Goal: Task Accomplishment & Management: Use online tool/utility

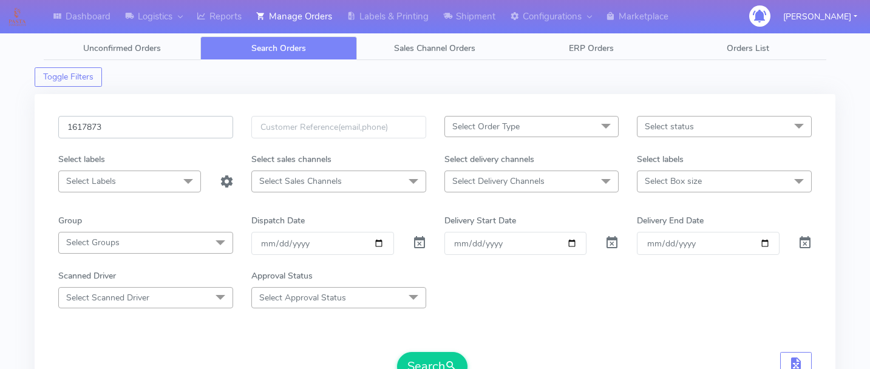
click at [102, 133] on input "1617873" at bounding box center [145, 127] width 175 height 22
paste input "1619155"
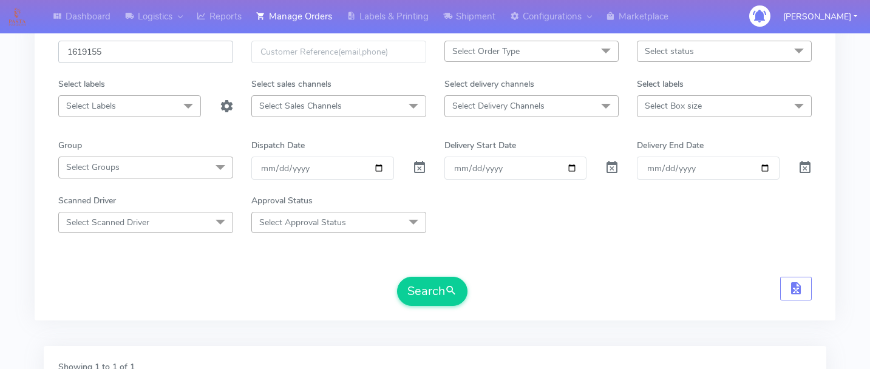
scroll to position [84, 0]
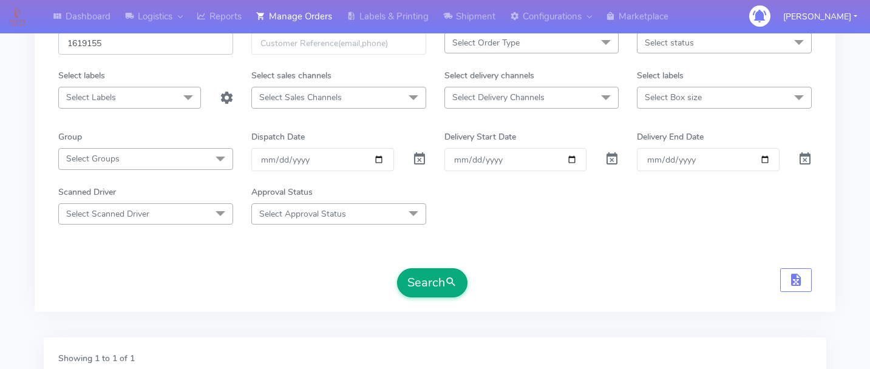
type input "1619155"
click at [439, 274] on button "Search" at bounding box center [432, 282] width 70 height 29
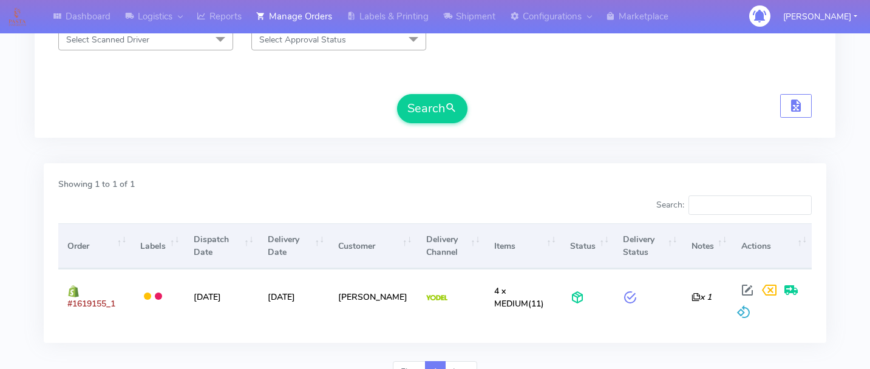
scroll to position [318, 0]
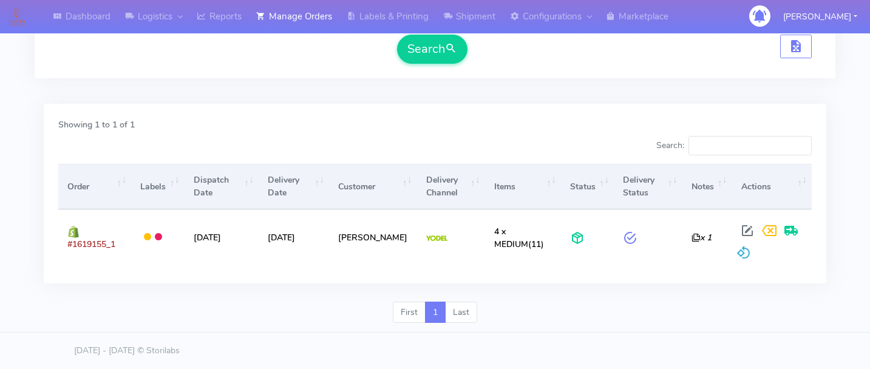
click at [571, 329] on div "First 1 Last" at bounding box center [435, 318] width 801 height 32
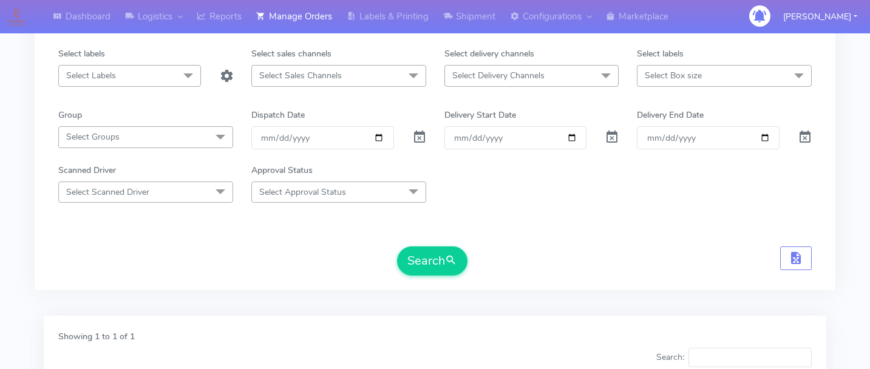
scroll to position [0, 0]
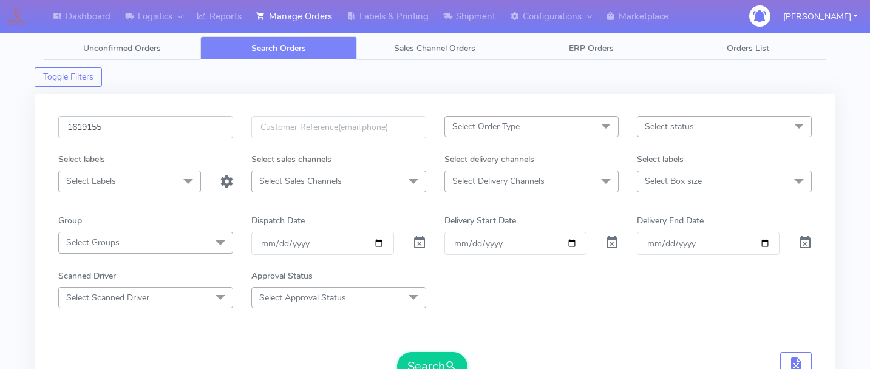
click at [137, 129] on input "1619155" at bounding box center [145, 127] width 175 height 22
paste input "1619209"
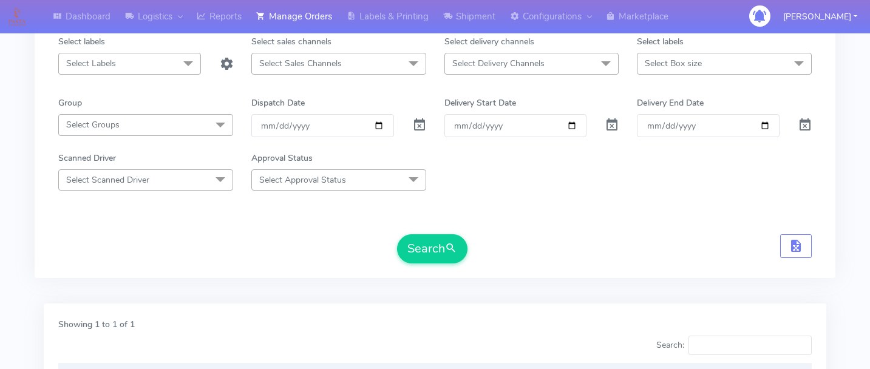
scroll to position [227, 0]
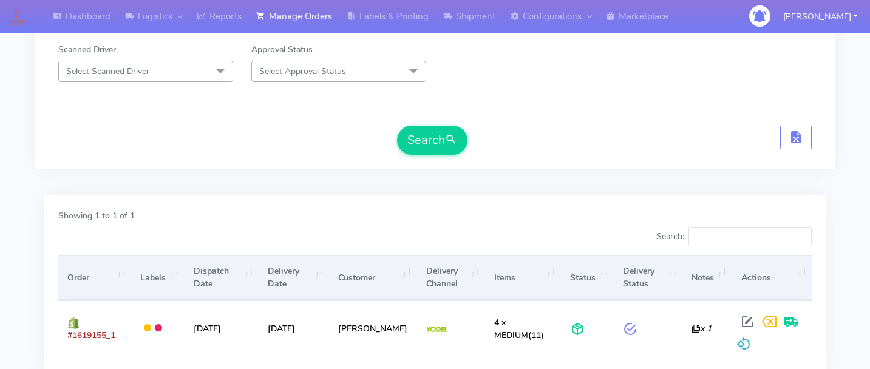
type input "1619209"
click at [428, 120] on form "1619209 Select Order Type Select All MEALS ATAVI One Off Pasta Club Gift Kit Ev…" at bounding box center [435, 21] width 754 height 265
click at [431, 142] on button "Search" at bounding box center [432, 140] width 70 height 29
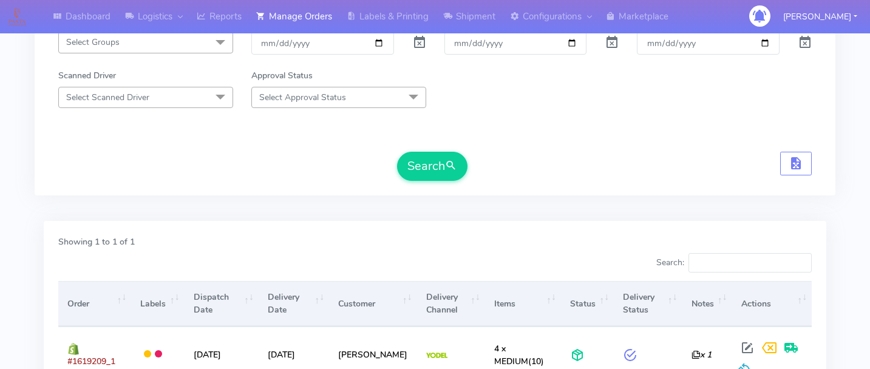
scroll to position [0, 0]
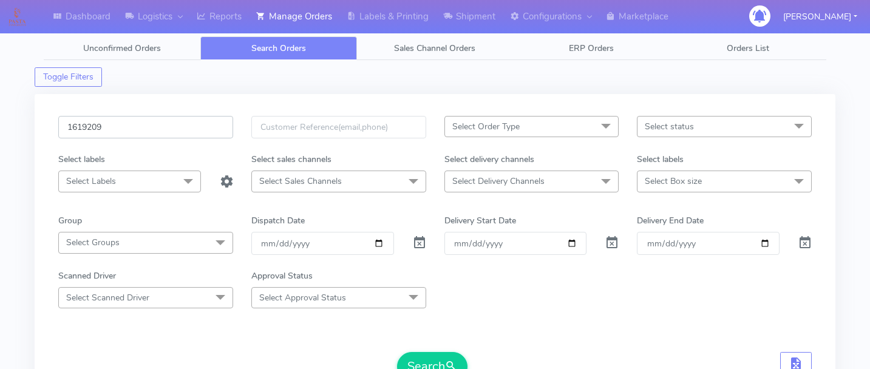
click at [159, 131] on input "1619209" at bounding box center [145, 127] width 175 height 22
paste input "1619841"
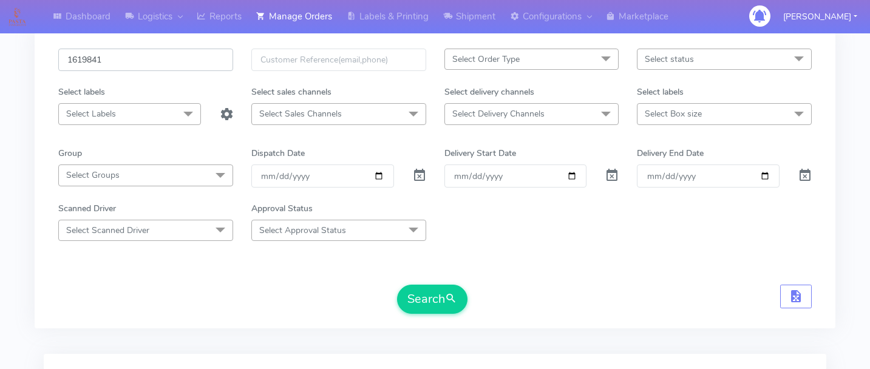
scroll to position [106, 0]
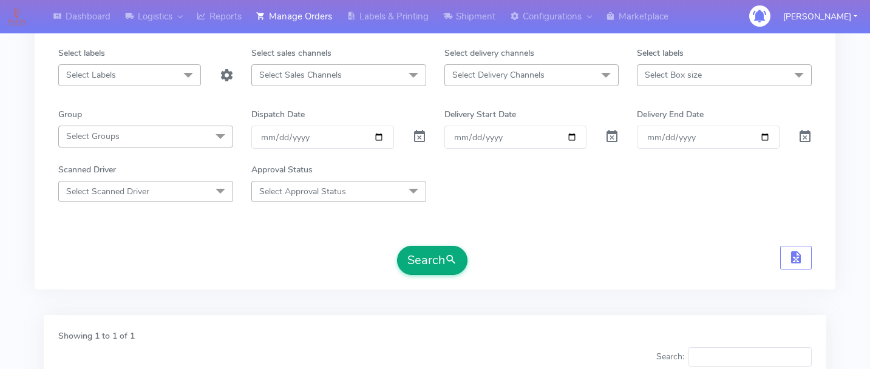
type input "1619841"
click at [434, 261] on button "Search" at bounding box center [432, 260] width 70 height 29
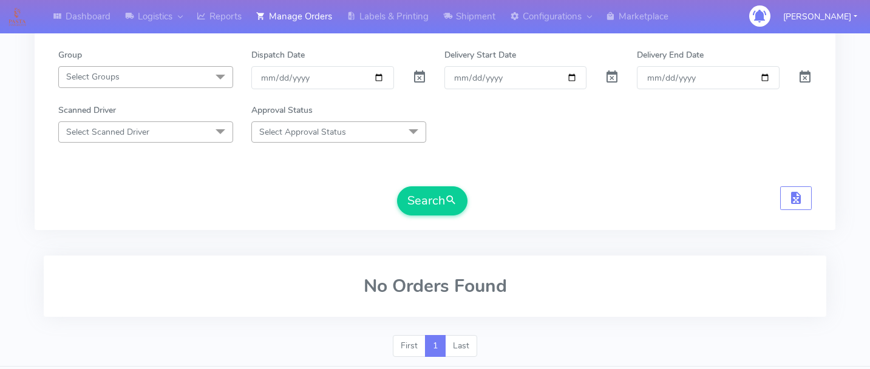
scroll to position [188, 0]
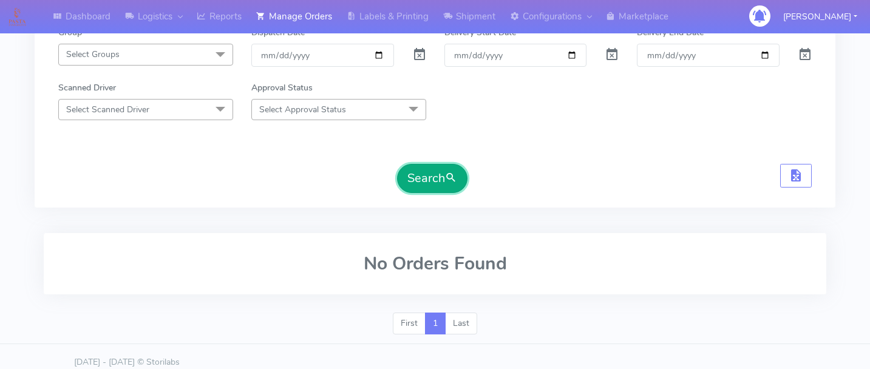
click at [419, 182] on button "Search" at bounding box center [432, 178] width 70 height 29
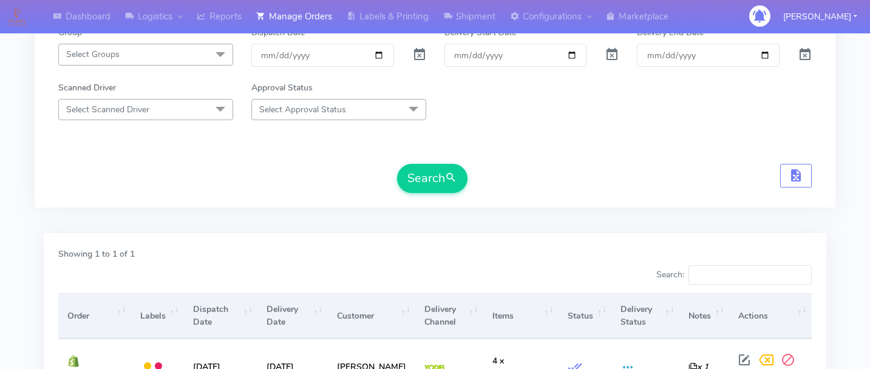
scroll to position [0, 0]
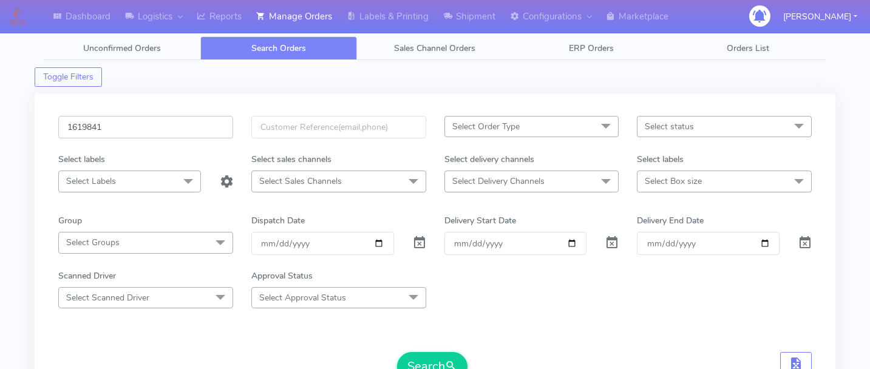
click at [103, 126] on input "1619841" at bounding box center [145, 127] width 175 height 22
paste input "1618351"
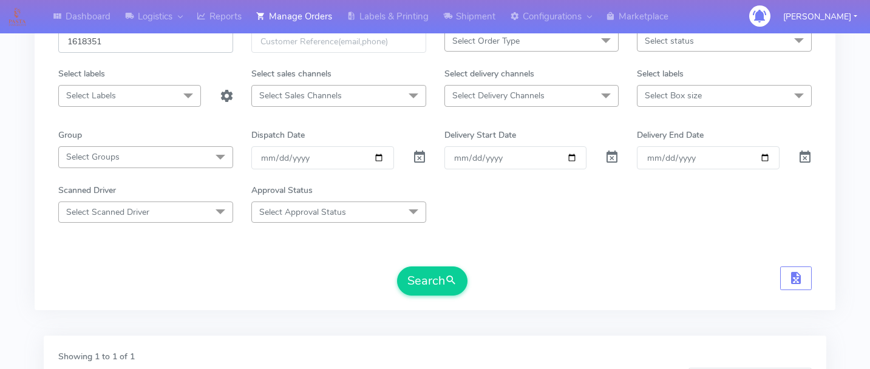
scroll to position [89, 0]
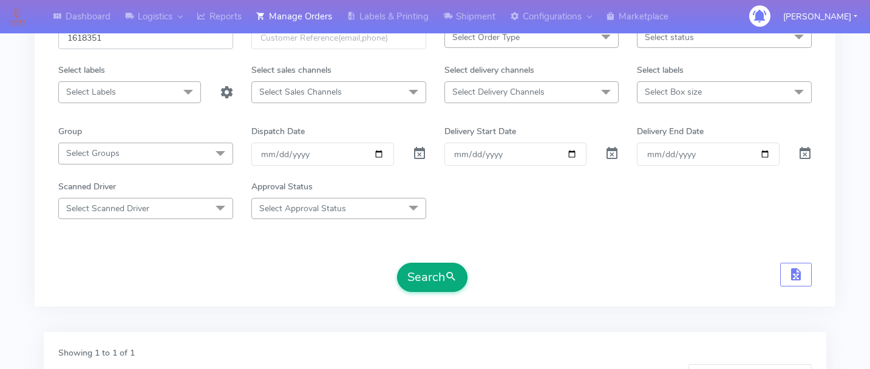
type input "1618351"
click at [432, 278] on button "Search" at bounding box center [432, 277] width 70 height 29
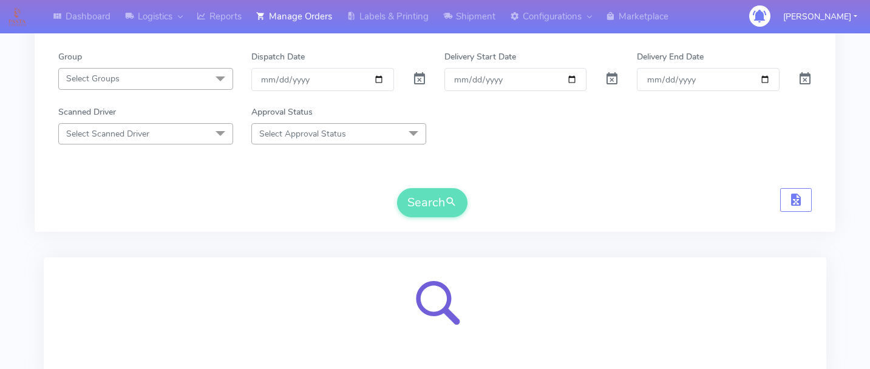
scroll to position [258, 0]
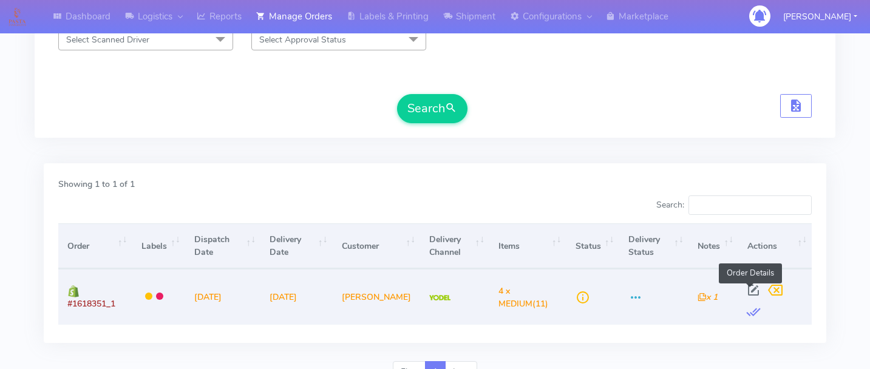
click at [752, 289] on span at bounding box center [754, 293] width 22 height 12
select select "5"
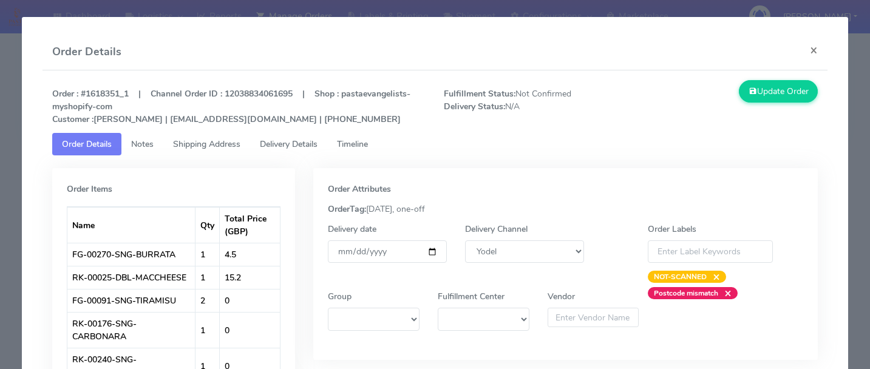
click at [368, 148] on span "Timeline" at bounding box center [352, 144] width 31 height 12
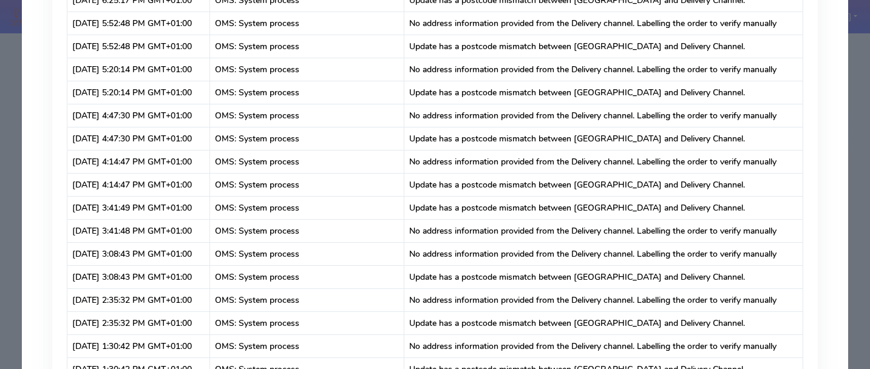
scroll to position [0, 0]
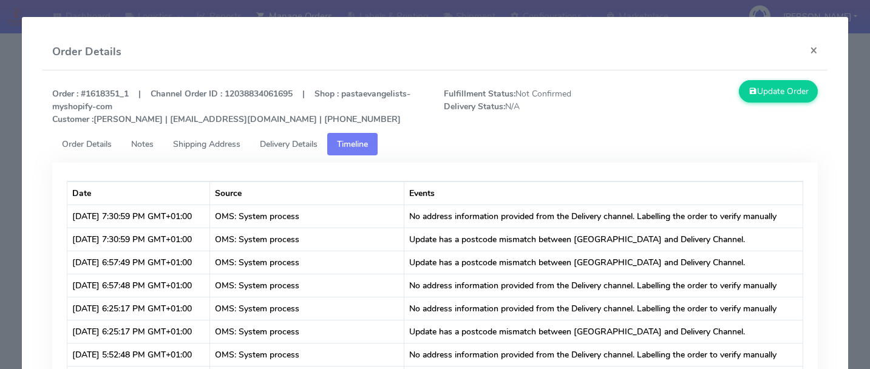
click at [312, 148] on span "Delivery Details" at bounding box center [289, 144] width 58 height 12
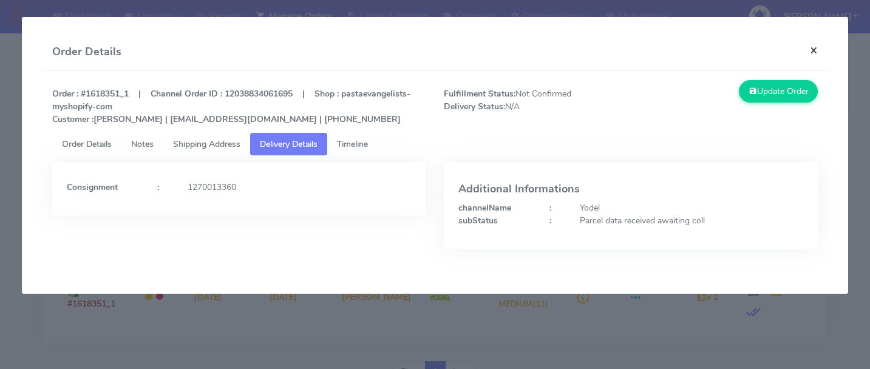
click at [808, 50] on button "×" at bounding box center [814, 50] width 27 height 32
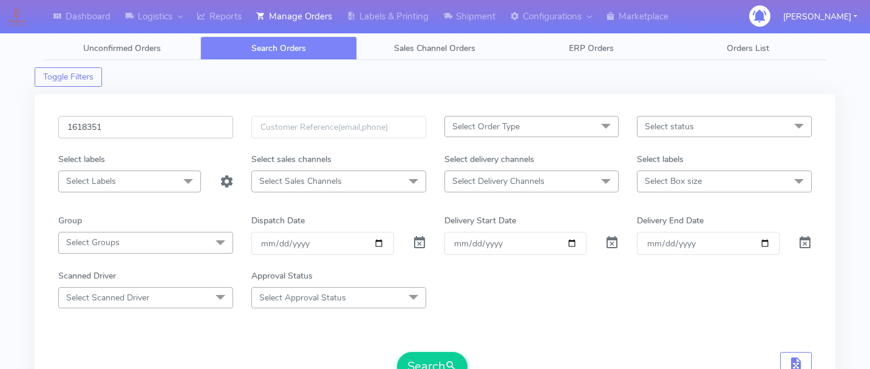
click at [138, 120] on input "1618351" at bounding box center [145, 127] width 175 height 22
click at [149, 124] on input "1618351" at bounding box center [145, 127] width 175 height 22
paste input "1620020"
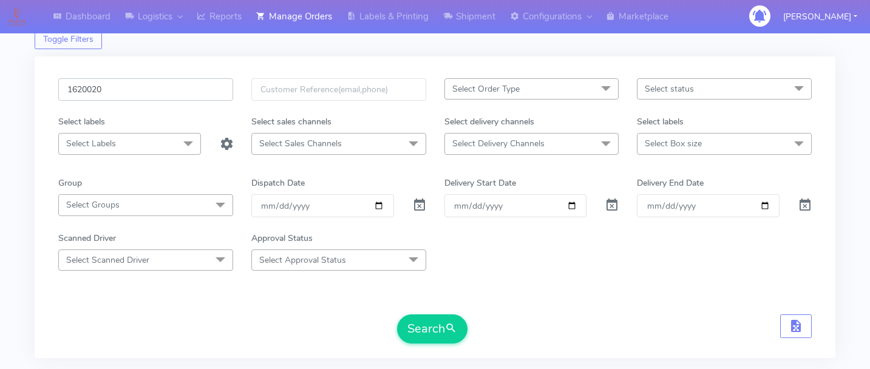
scroll to position [80, 0]
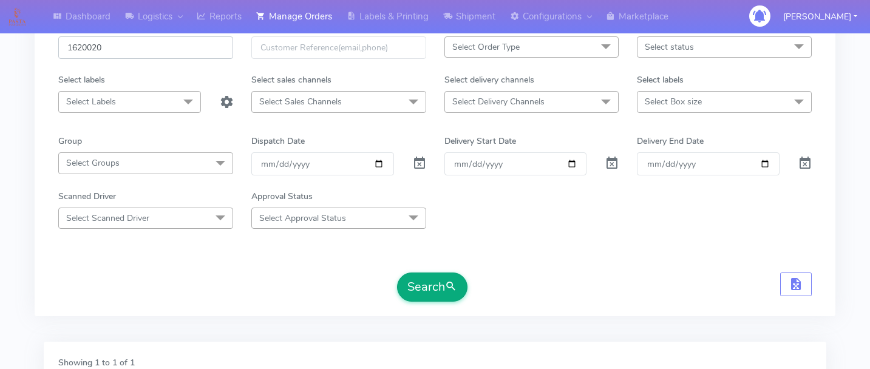
type input "1620020"
click at [429, 281] on button "Search" at bounding box center [432, 287] width 70 height 29
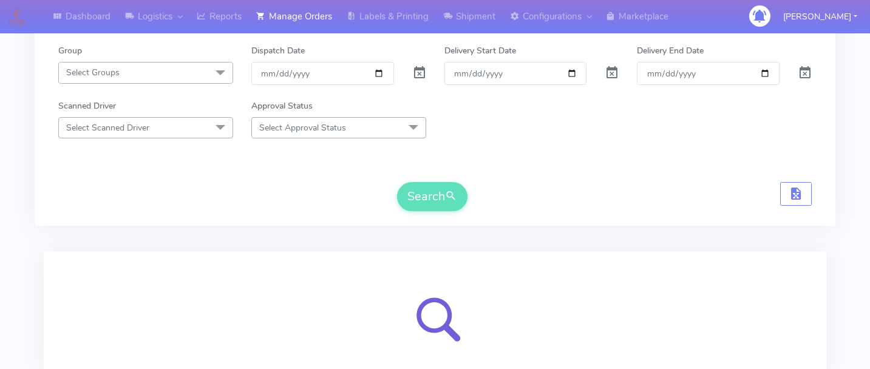
scroll to position [258, 0]
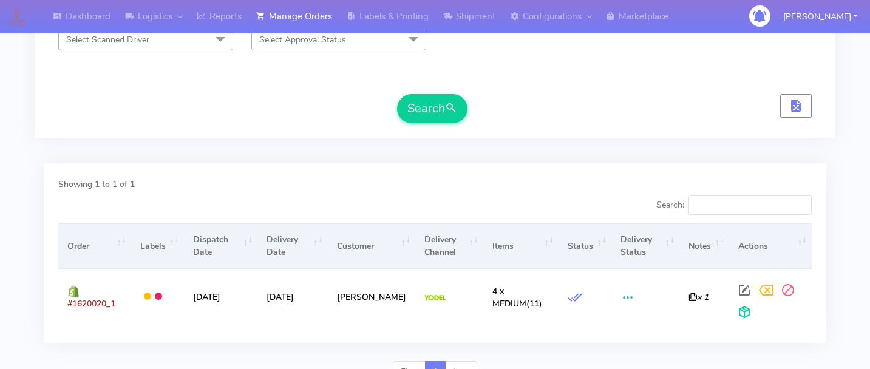
click at [682, 347] on div "Showing 1 to 1 of 1 Search: Order Labels Dispatch Date Delivery Date Customer D…" at bounding box center [435, 262] width 801 height 198
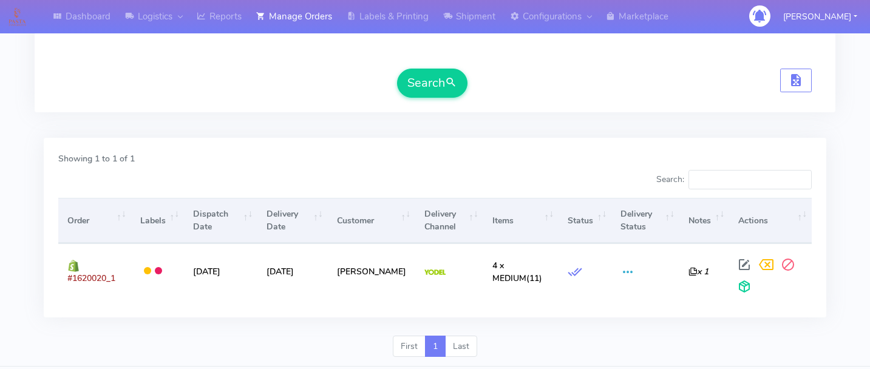
scroll to position [290, 0]
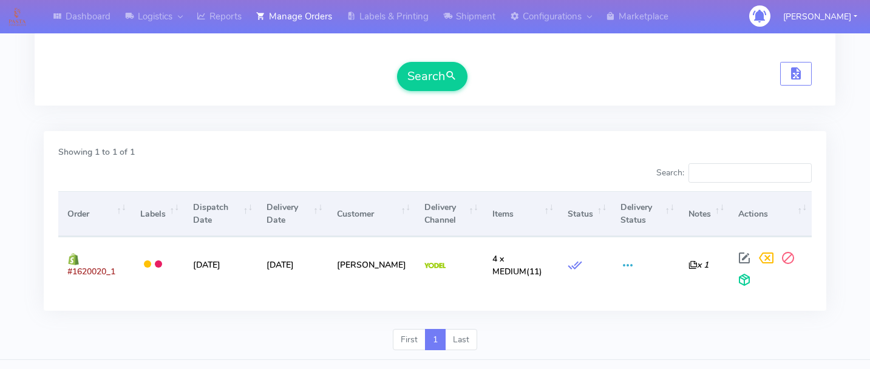
click at [562, 140] on div "Showing 1 to 1 of 1 Search: Order Labels Dispatch Date Delivery Date Customer D…" at bounding box center [435, 221] width 783 height 180
click at [321, 142] on div "Showing 1 to 1 of 1 Search: Order Labels Dispatch Date Delivery Date Customer D…" at bounding box center [435, 221] width 783 height 180
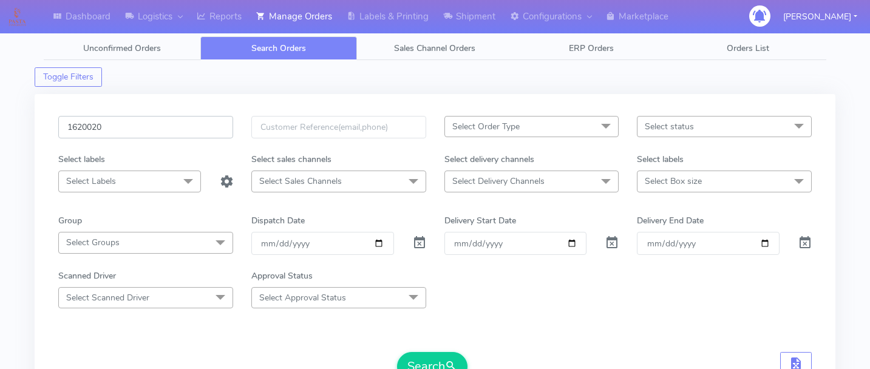
click at [155, 126] on input "1620020" at bounding box center [145, 127] width 175 height 22
paste input "1620093"
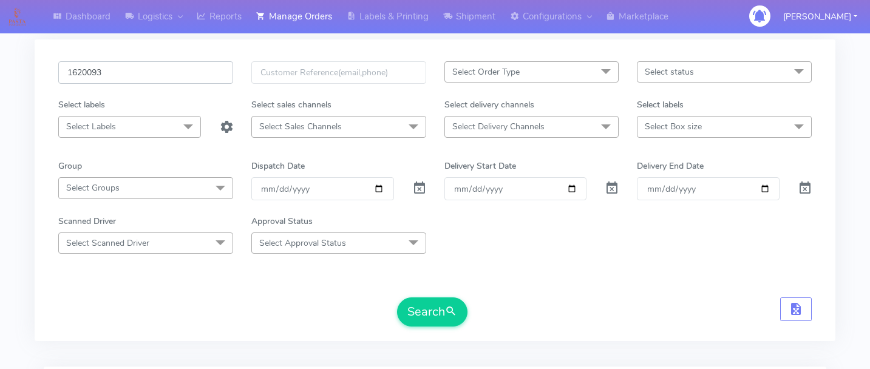
scroll to position [60, 0]
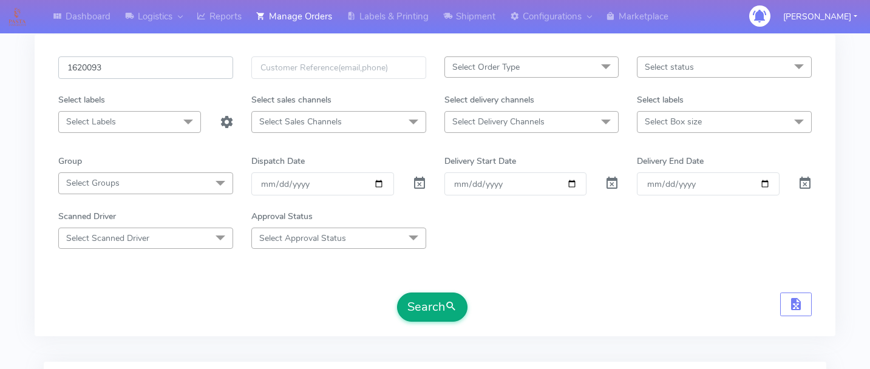
type input "1620093"
click at [409, 304] on button "Search" at bounding box center [432, 307] width 70 height 29
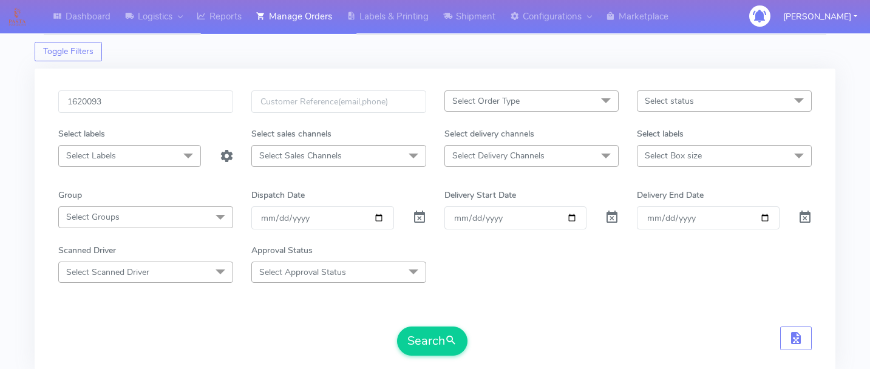
scroll to position [0, 0]
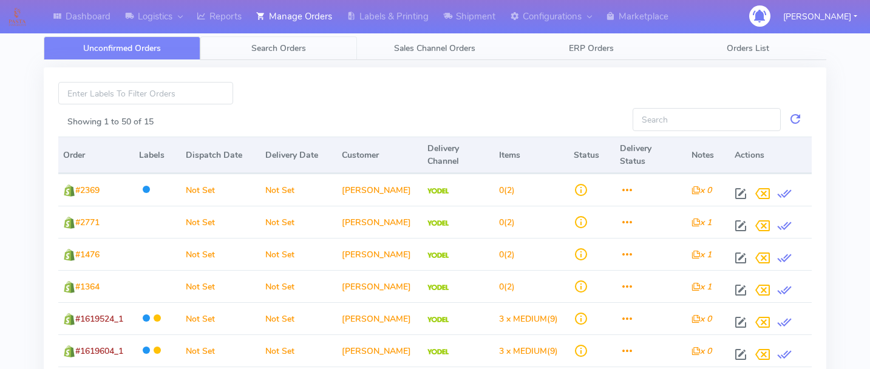
click at [316, 55] on link "Search Orders" at bounding box center [278, 48] width 157 height 24
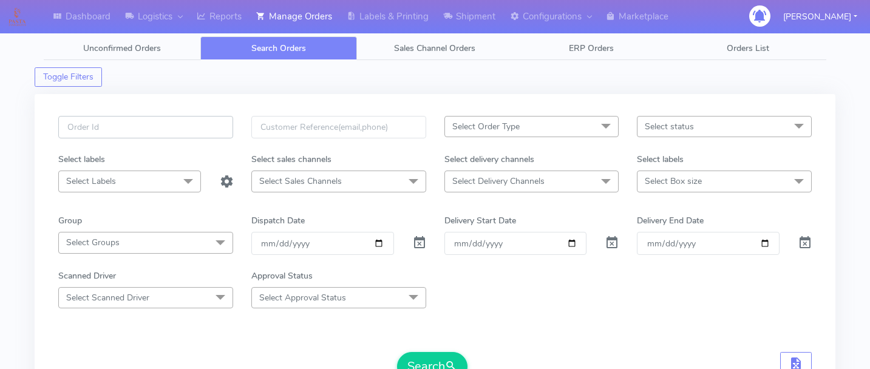
click at [160, 135] on input "text" at bounding box center [145, 127] width 175 height 22
paste input "1619841"
type input "1619841"
click at [418, 246] on span at bounding box center [419, 246] width 15 height 12
click at [435, 366] on button "Search" at bounding box center [432, 366] width 70 height 29
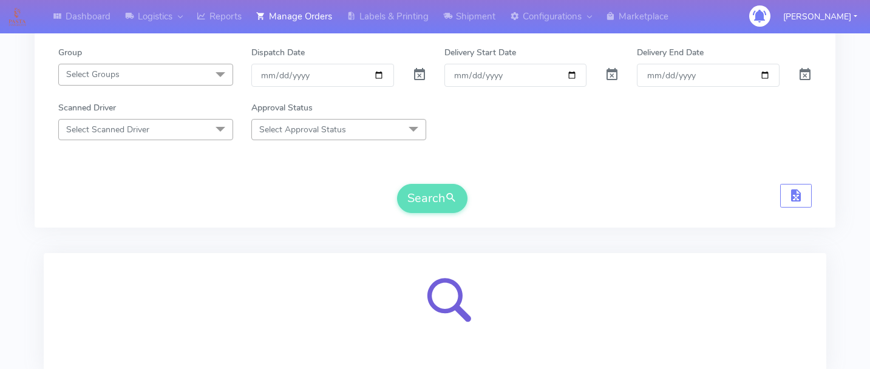
scroll to position [258, 0]
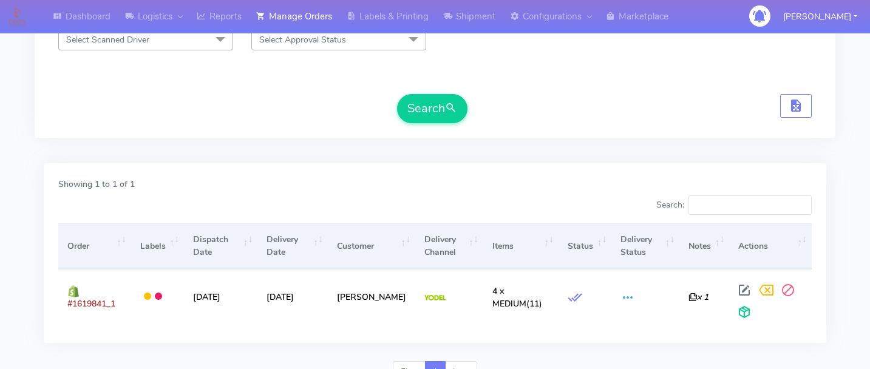
click at [848, 298] on div "Dashboard Logistics London Logistics Reports Manage Orders Labels & Printing Sh…" at bounding box center [435, 78] width 870 height 629
click at [295, 334] on div "Showing 1 to 1 of 1 Search: Order Labels Dispatch Date Delivery Date Customer D…" at bounding box center [435, 253] width 783 height 180
click at [680, 158] on div "Showing 1 to 1 of 1 Search: Order Labels Dispatch Date Delivery Date Customer D…" at bounding box center [435, 258] width 801 height 205
